Goal: Navigation & Orientation: Find specific page/section

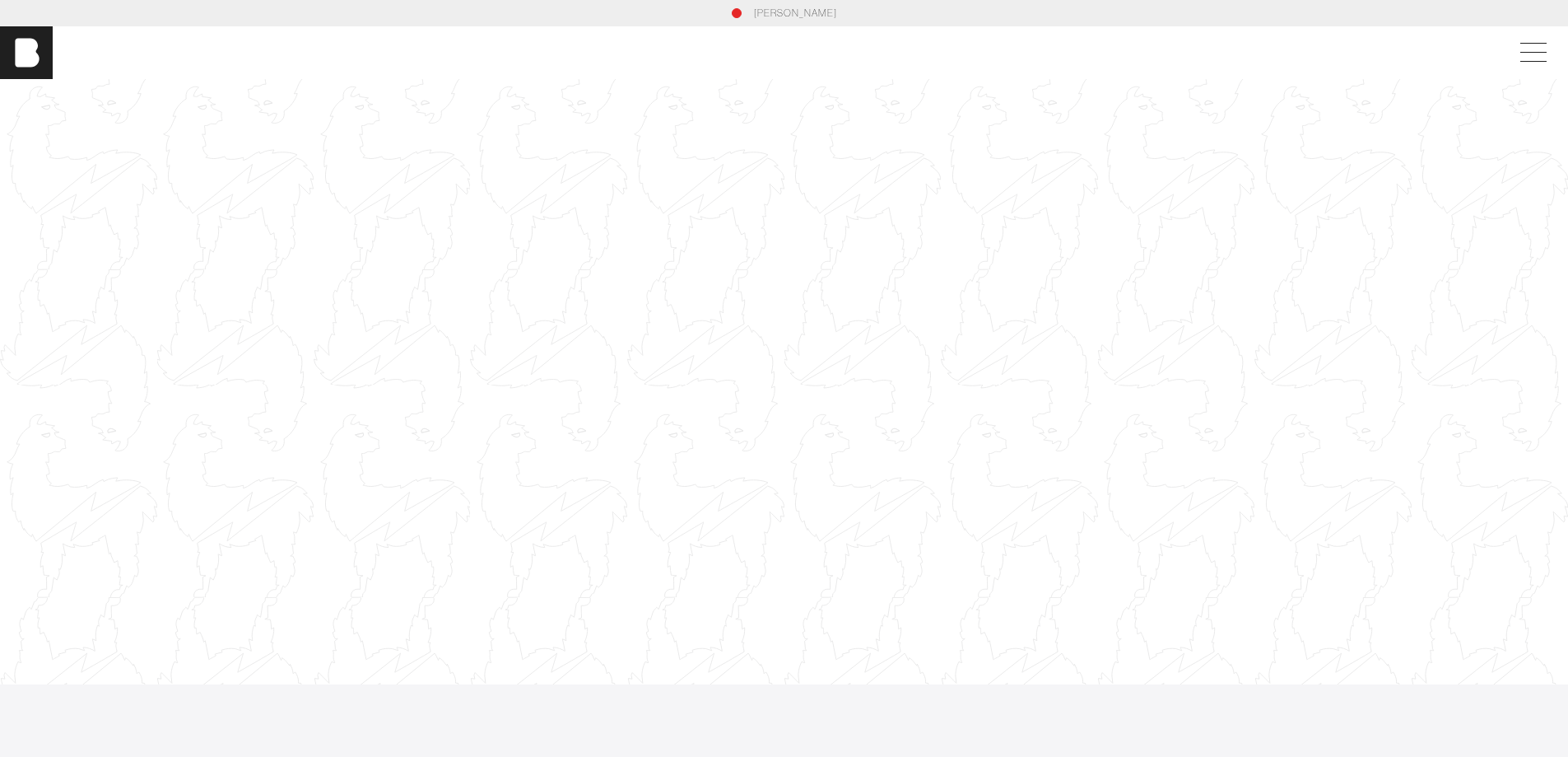
click at [867, 307] on div at bounding box center [784, 382] width 1568 height 883
click at [1287, 308] on div at bounding box center [784, 382] width 1568 height 883
click at [1538, 47] on span at bounding box center [1530, 53] width 38 height 29
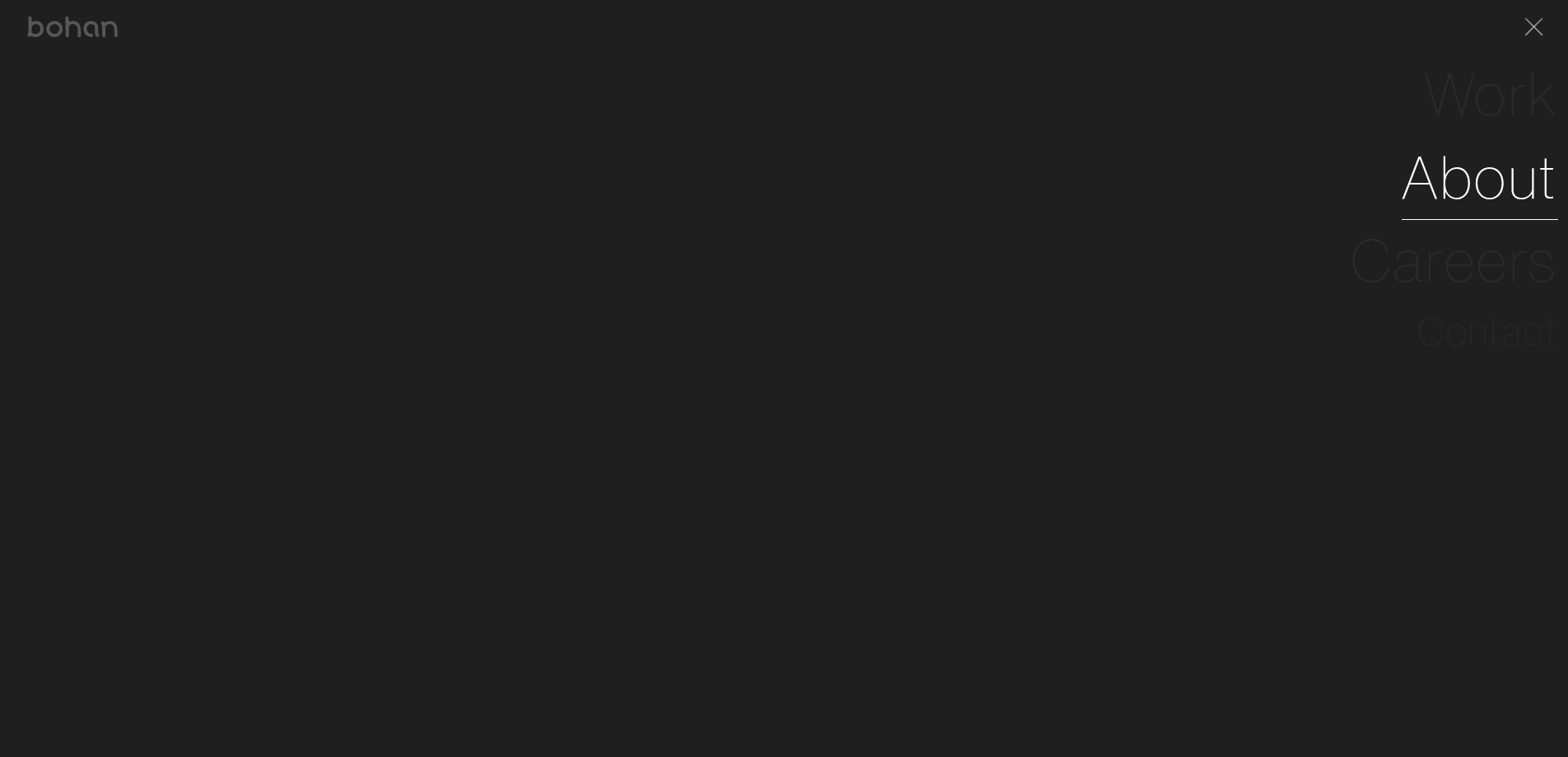
click at [1498, 186] on link "About" at bounding box center [1480, 177] width 156 height 84
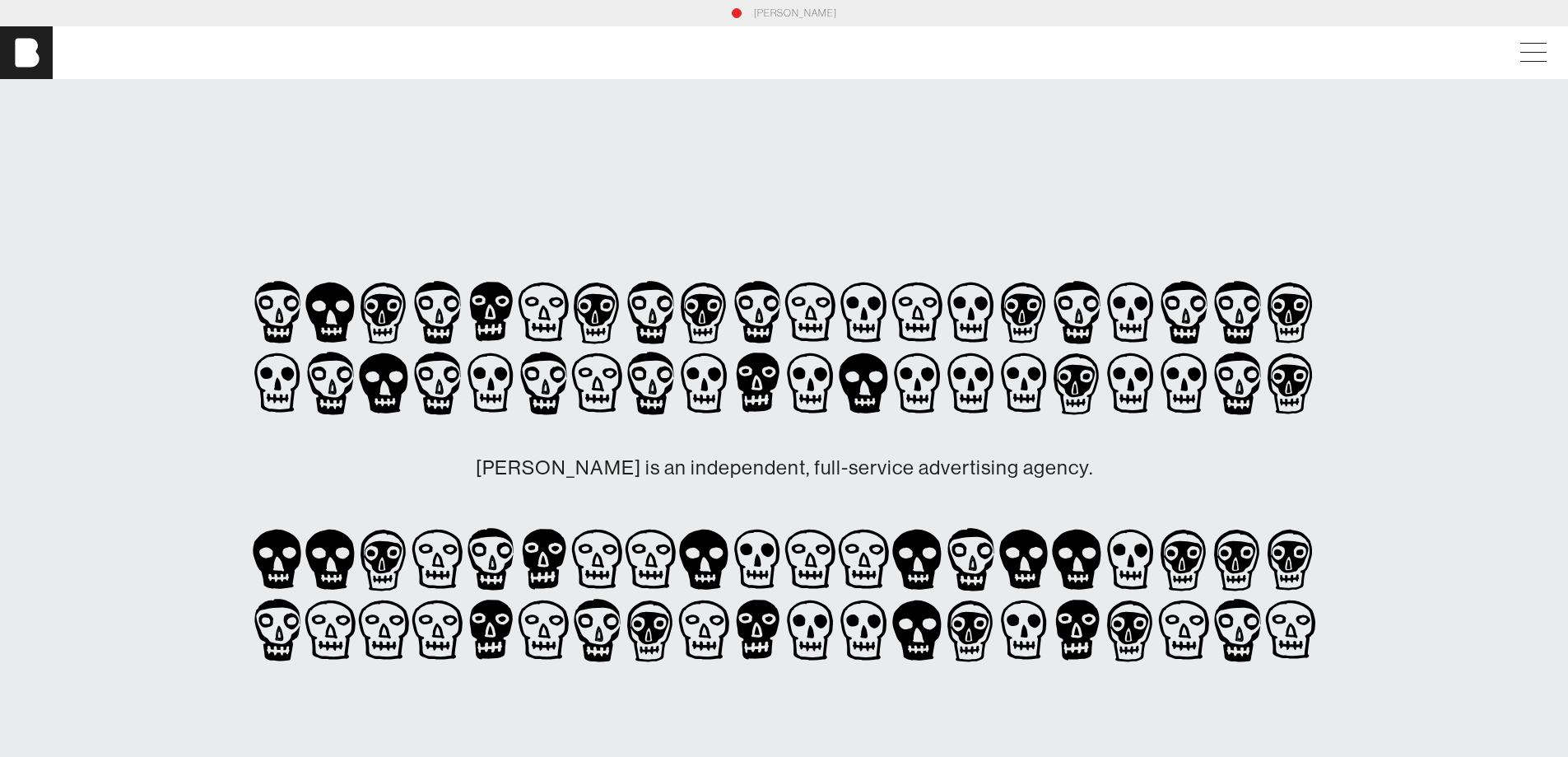
click at [98, 149] on section "[PERSON_NAME] is an independent, full-service advertising agency. [PERSON_NAME]…" at bounding box center [784, 471] width 1568 height 785
click at [26, 49] on img at bounding box center [27, 53] width 53 height 53
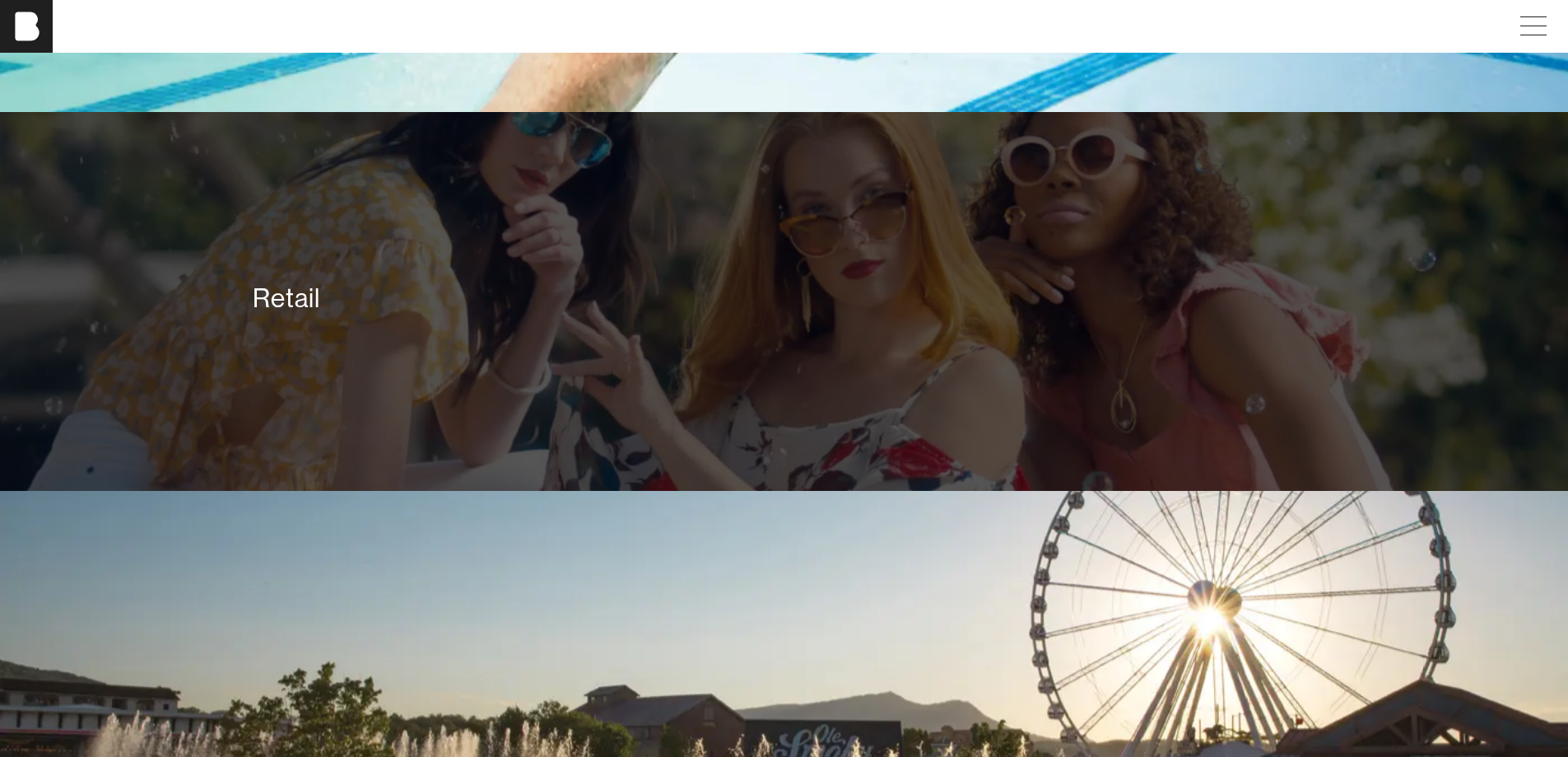
scroll to position [4388, 0]
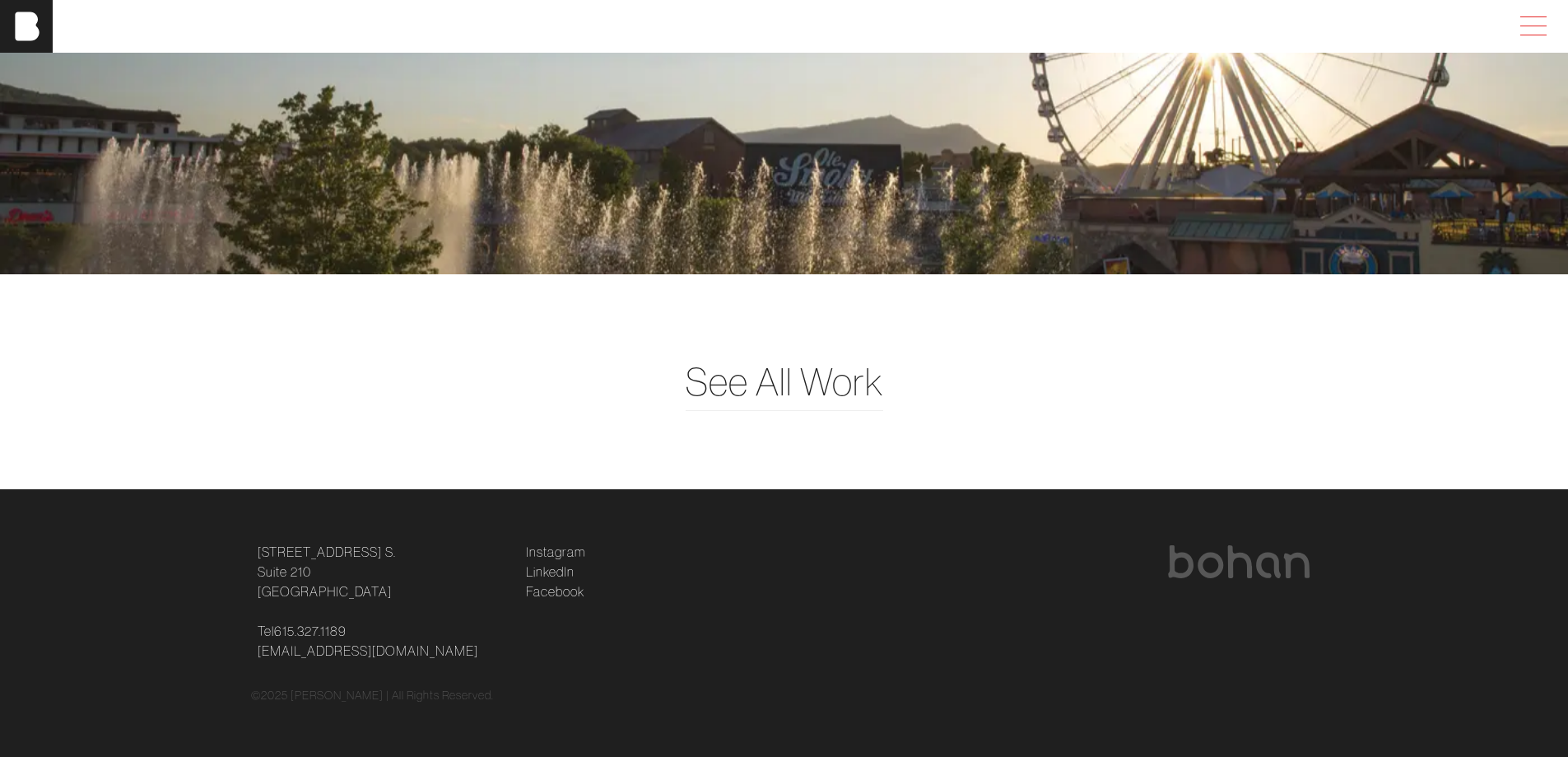
click at [1536, 22] on span at bounding box center [1530, 27] width 38 height 29
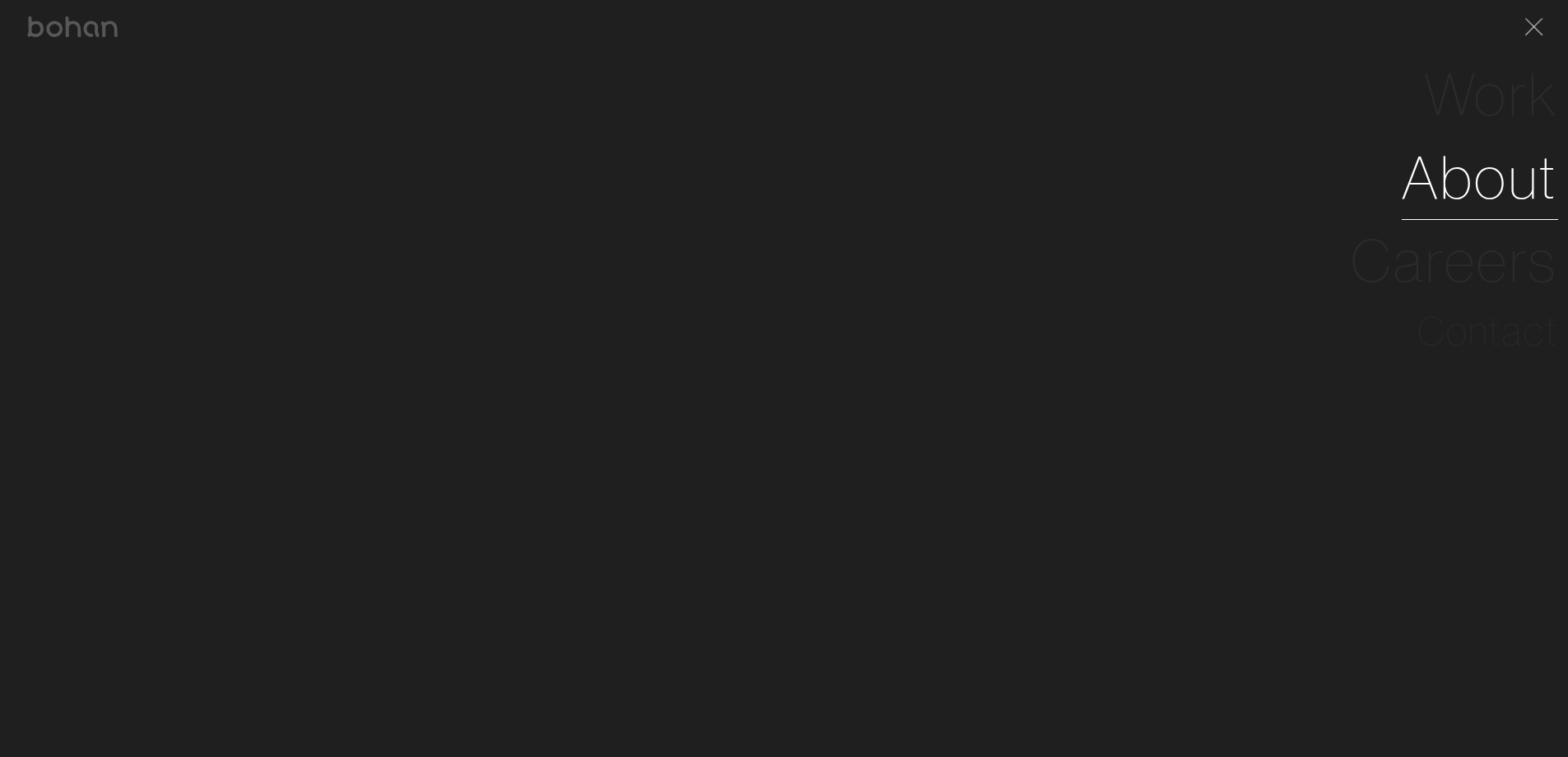
click at [1465, 200] on link "About" at bounding box center [1480, 177] width 156 height 84
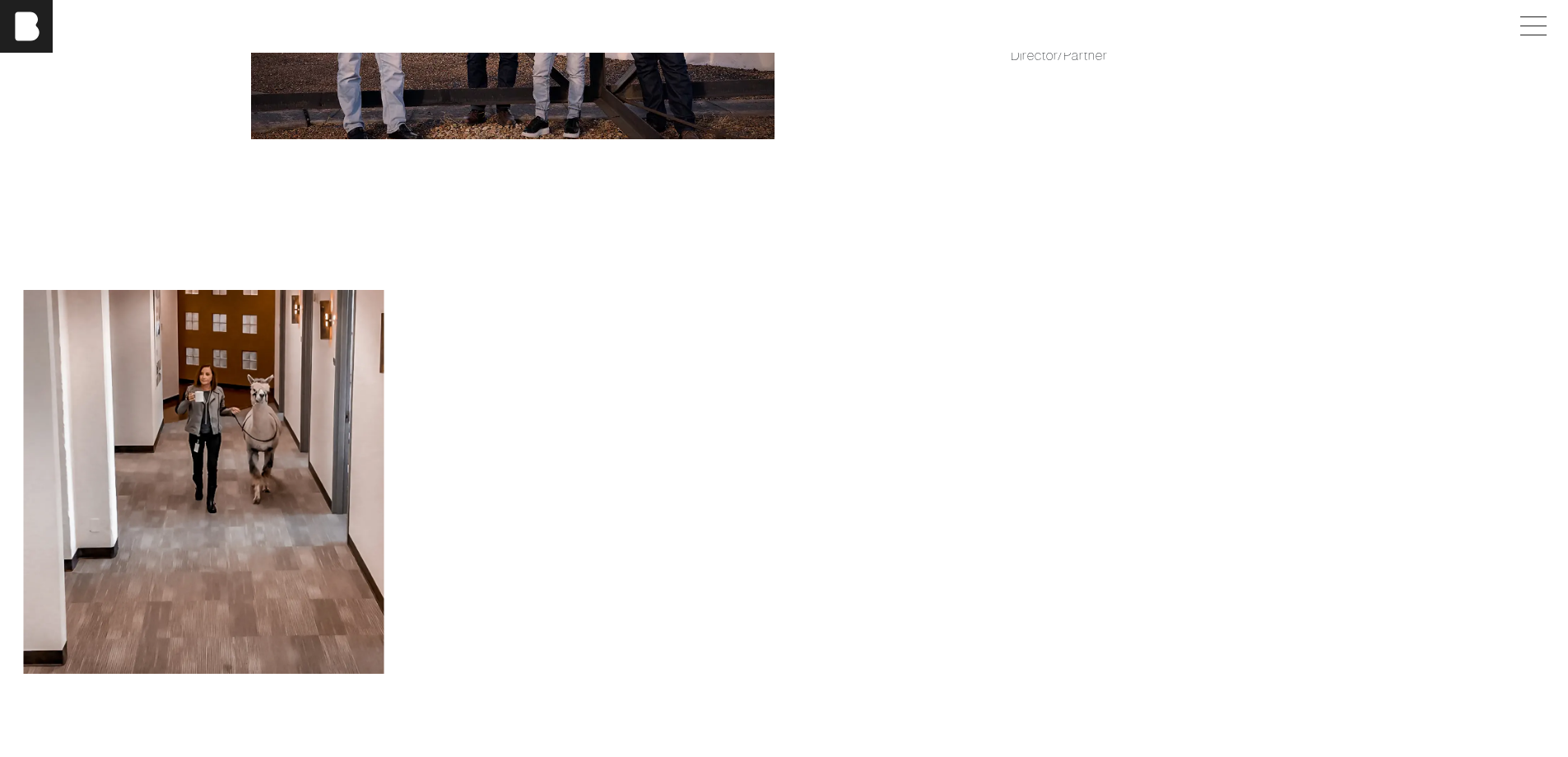
scroll to position [1080, 0]
